Goal: Transaction & Acquisition: Purchase product/service

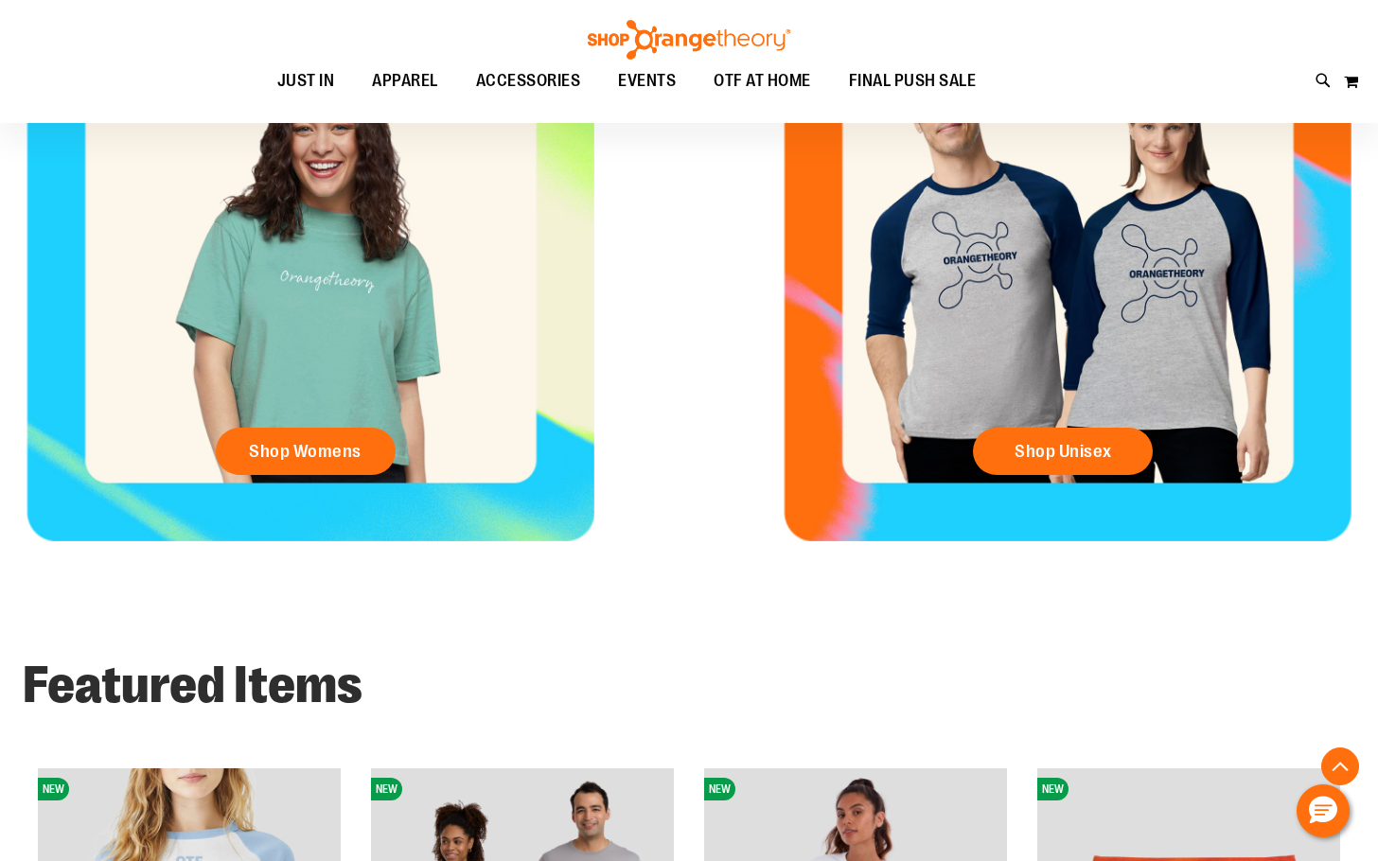
scroll to position [1040, 0]
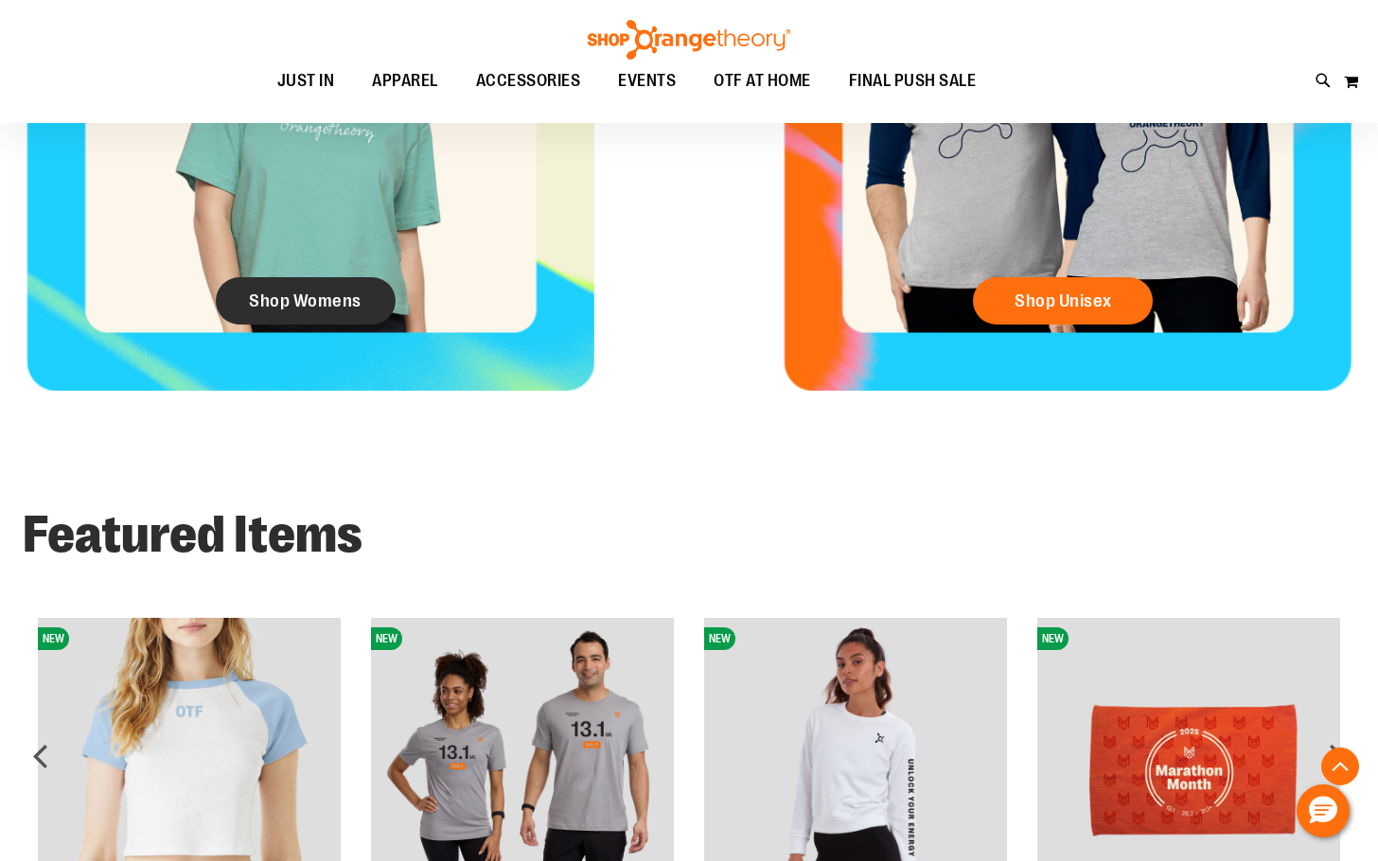
click at [273, 303] on span "Shop Womens" at bounding box center [305, 301] width 113 height 21
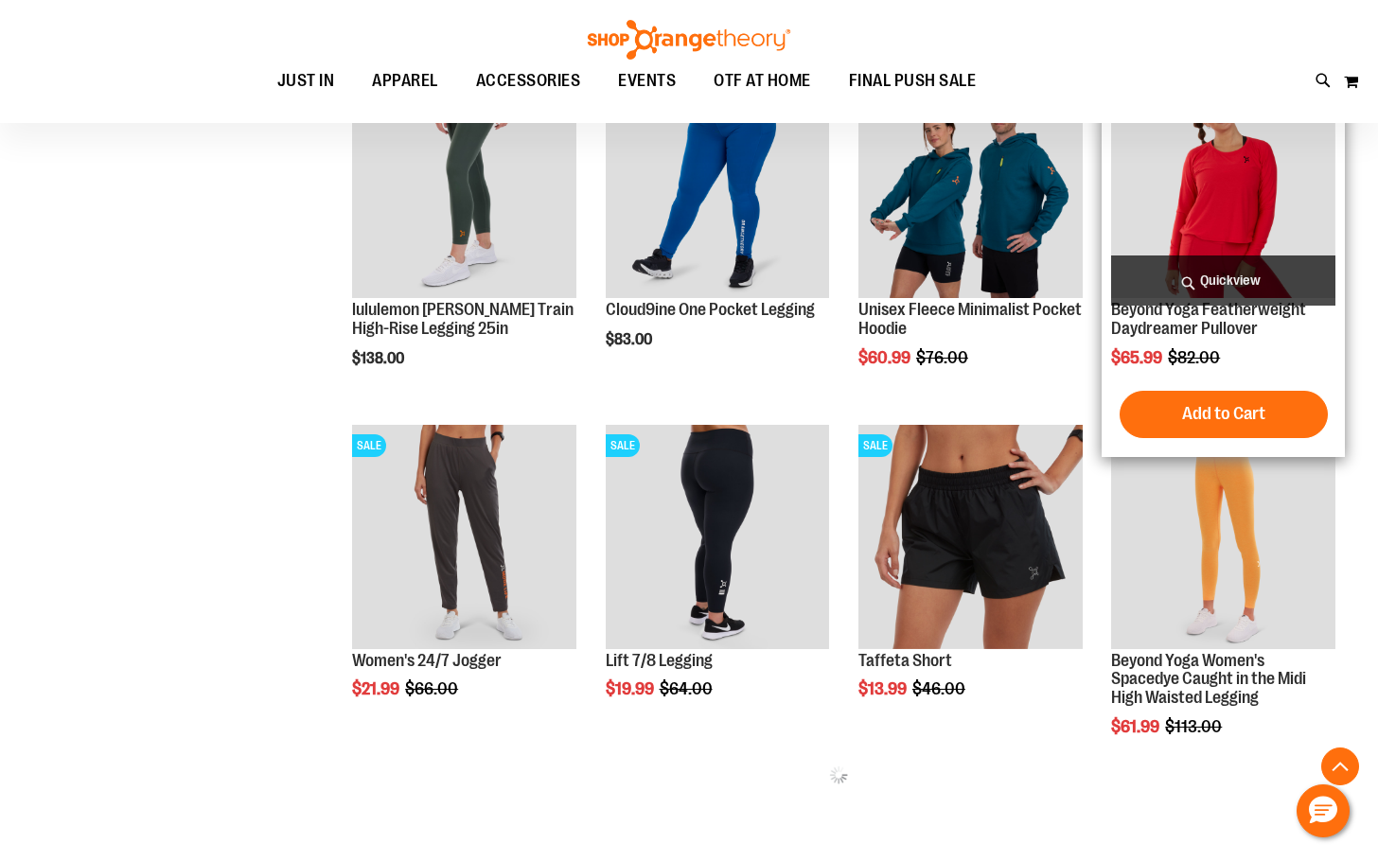
scroll to position [472, 0]
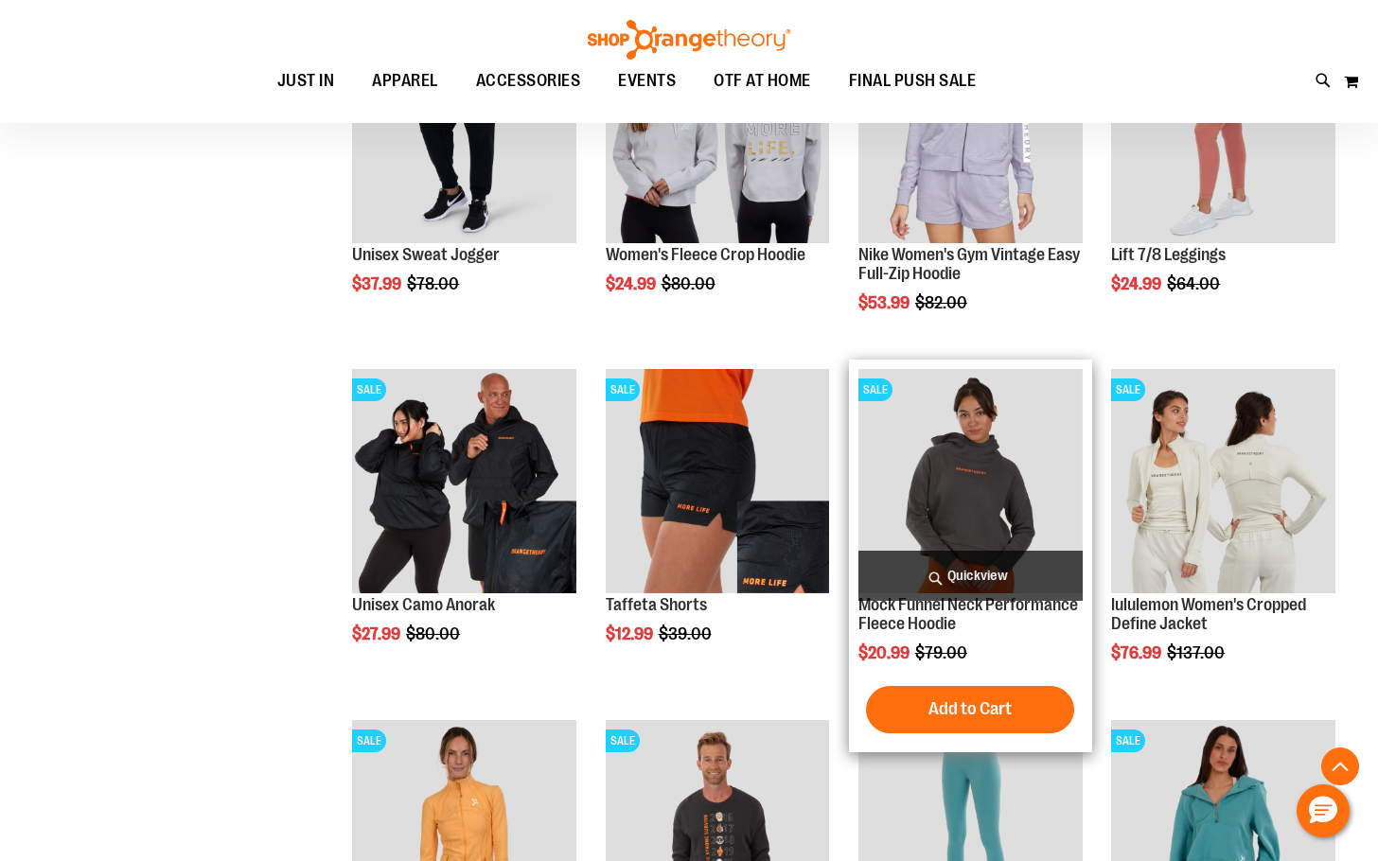
scroll to position [1418, 0]
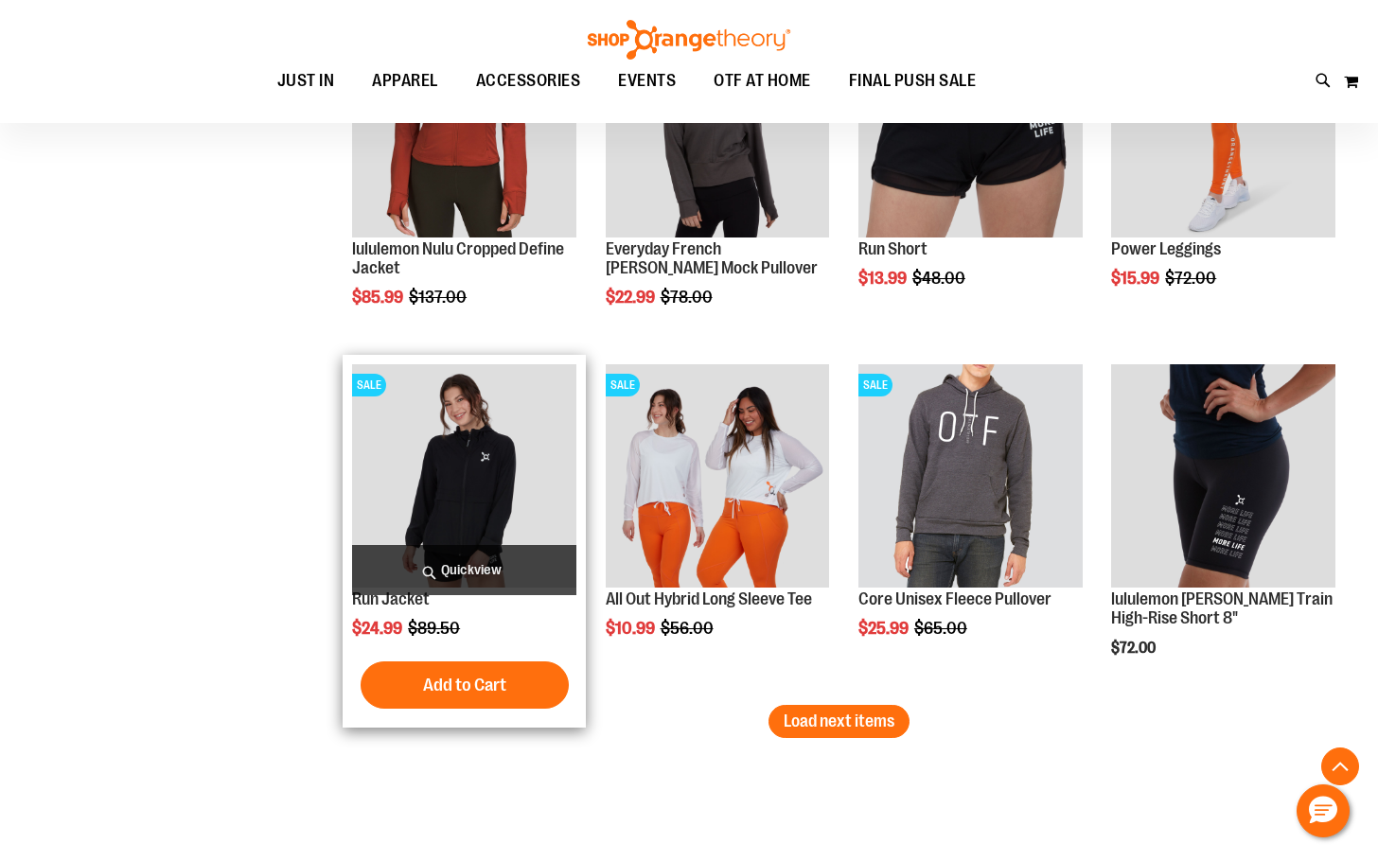
scroll to position [2933, 0]
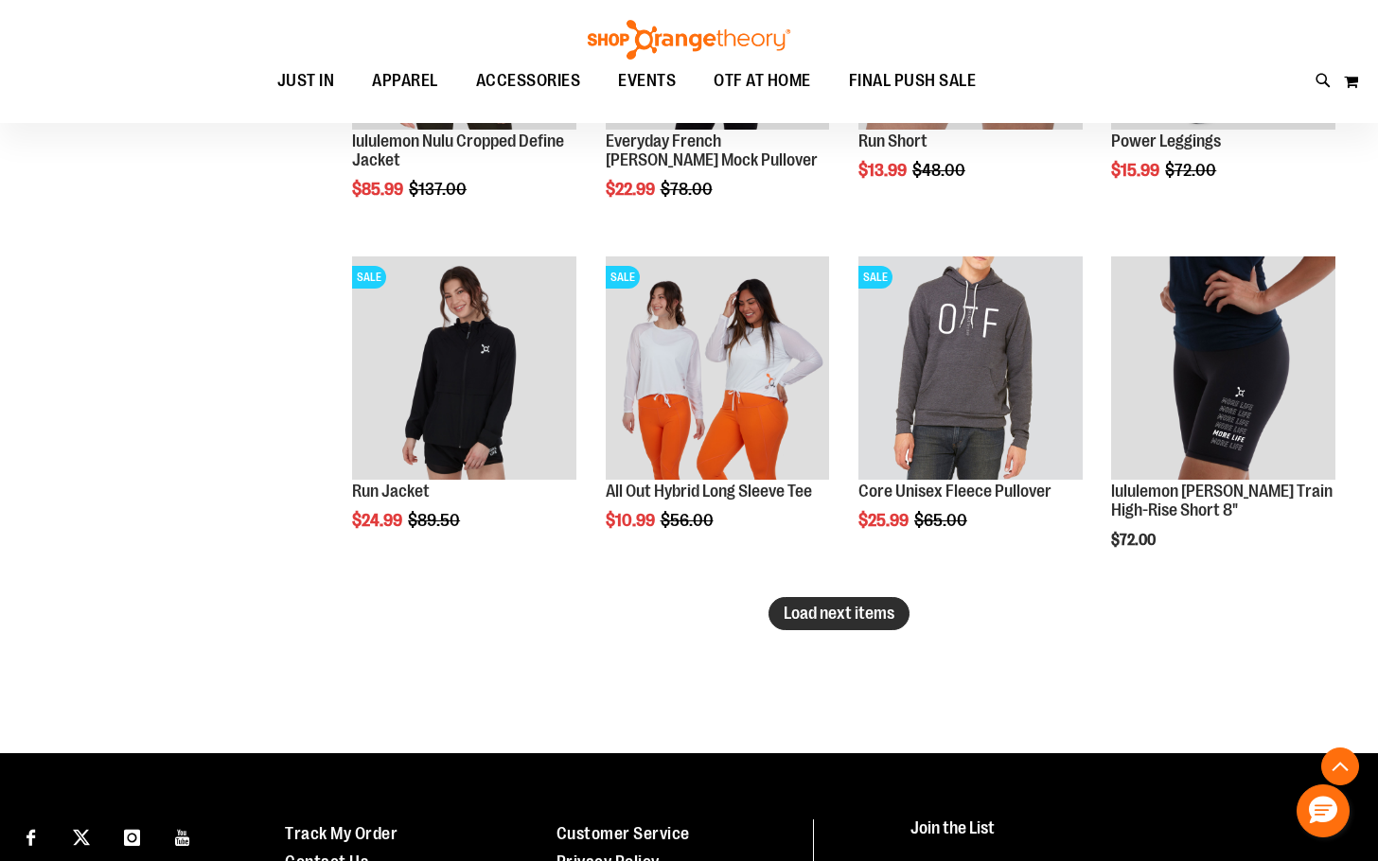
click at [879, 609] on span "Load next items" at bounding box center [839, 613] width 111 height 19
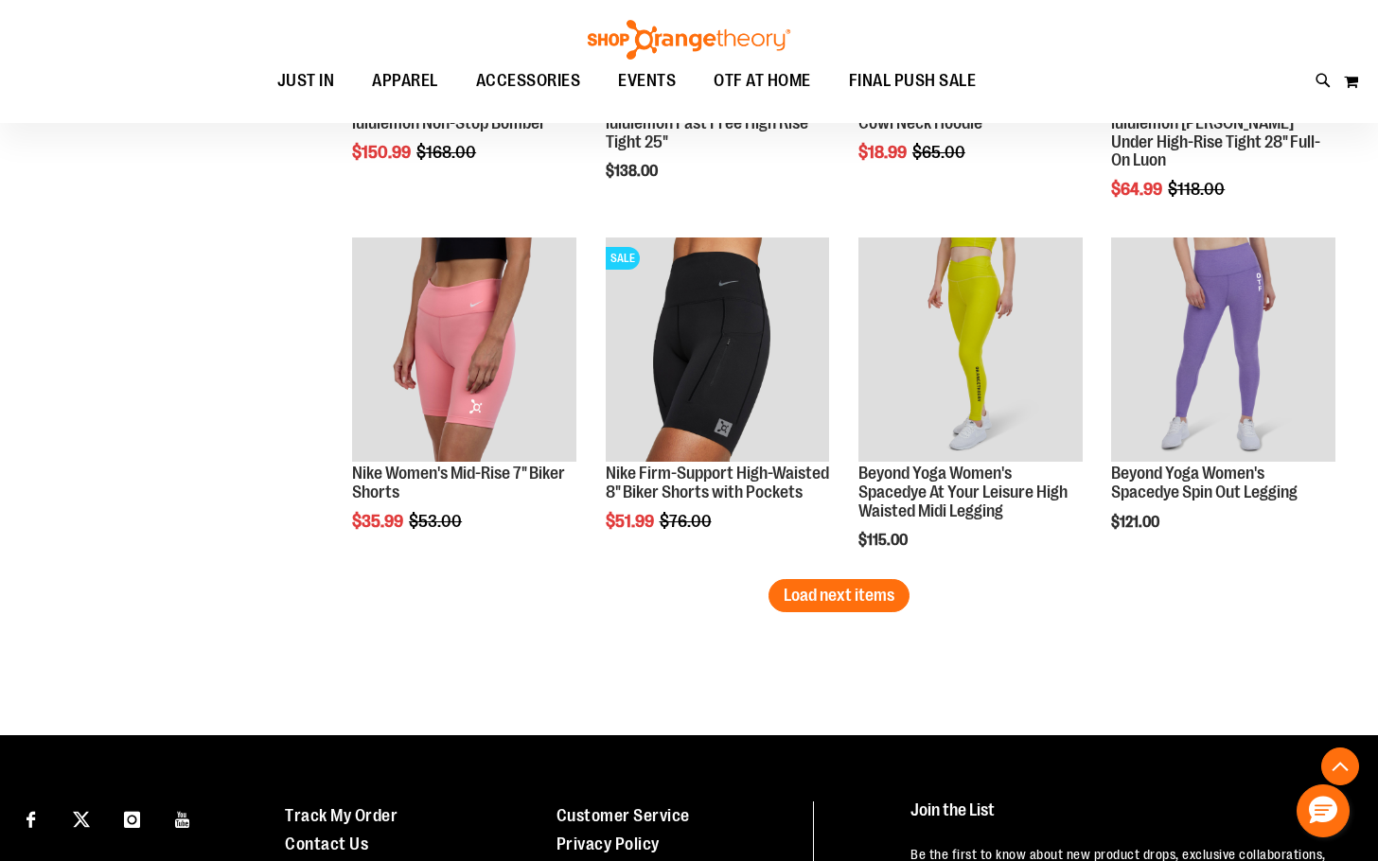
scroll to position [4068, 0]
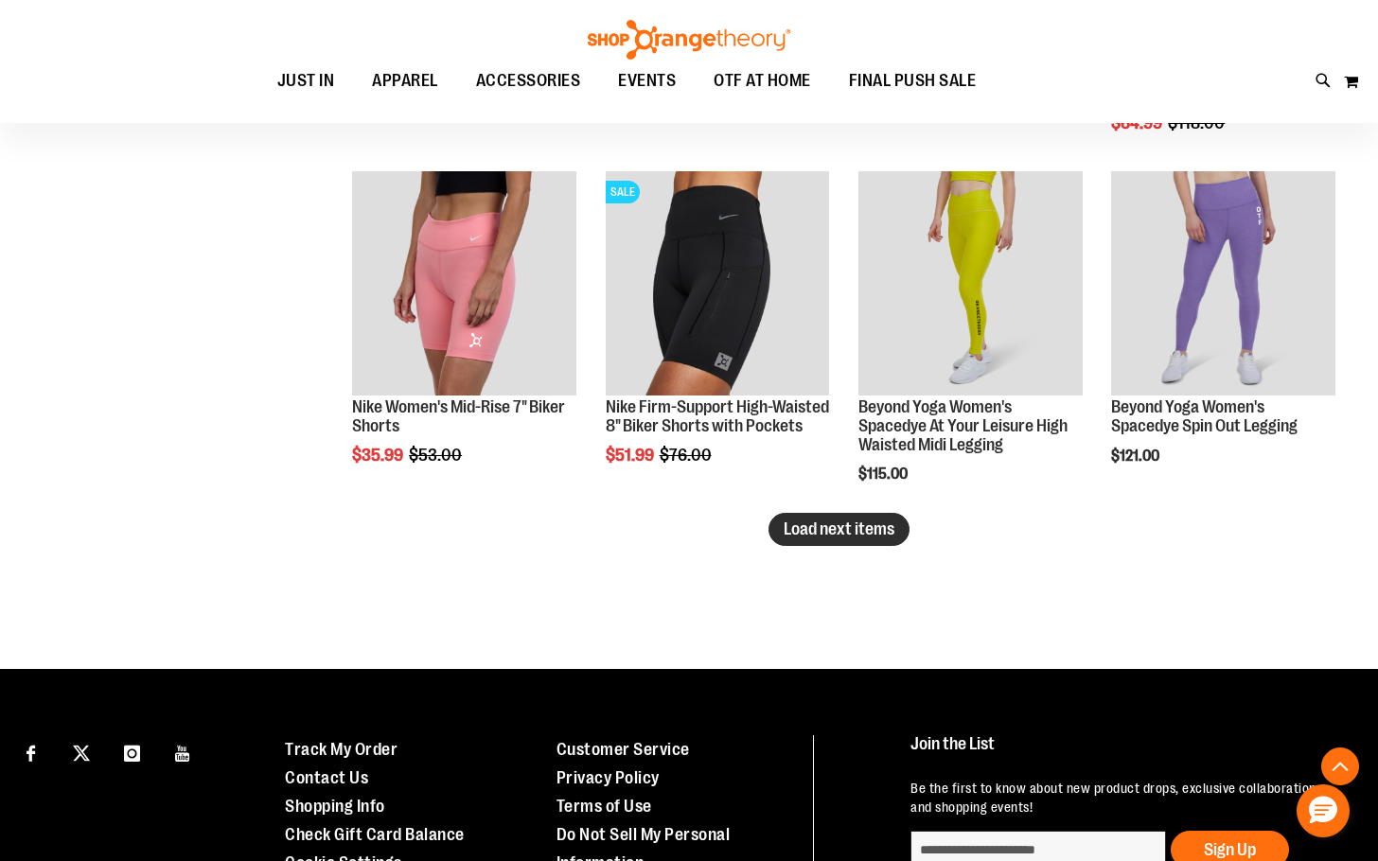
click at [843, 534] on span "Load next items" at bounding box center [839, 529] width 111 height 19
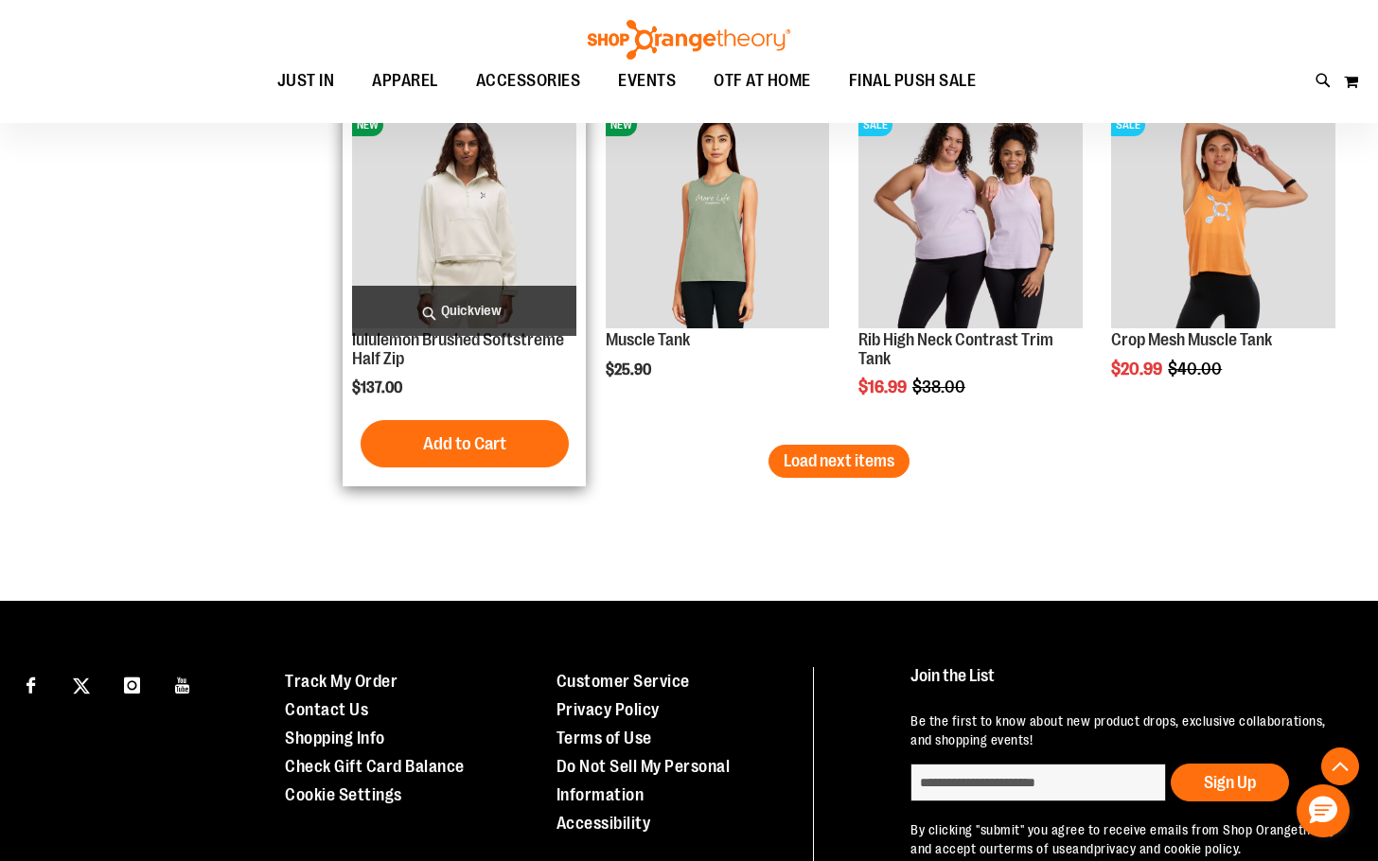
scroll to position [5204, 0]
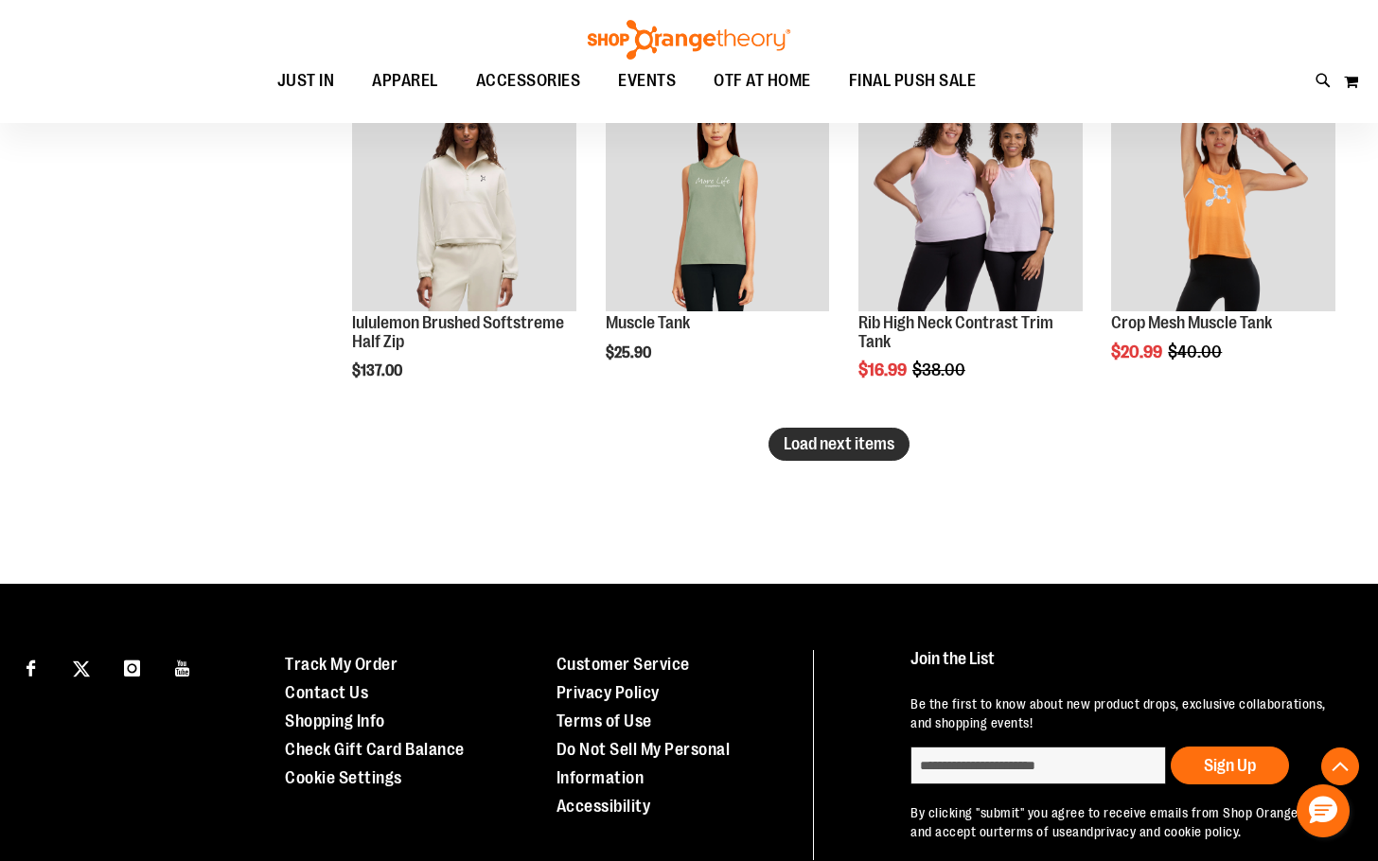
click at [851, 449] on span "Load next items" at bounding box center [839, 443] width 111 height 19
